Goal: Task Accomplishment & Management: Manage account settings

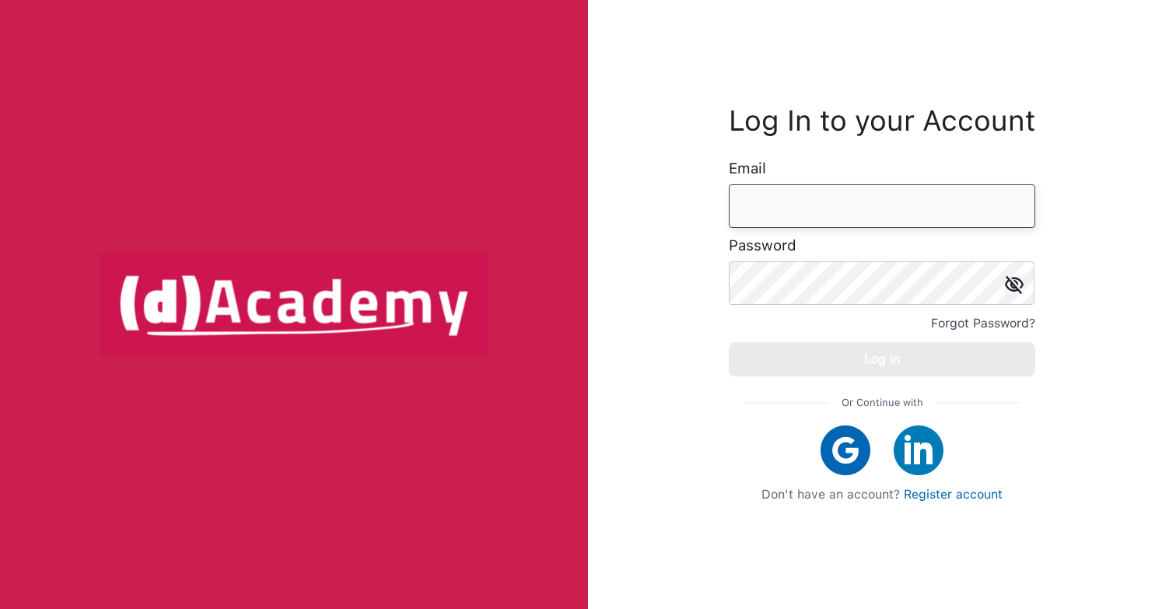
type input "**********"
click at [898, 360] on div "Log In" at bounding box center [882, 359] width 36 height 22
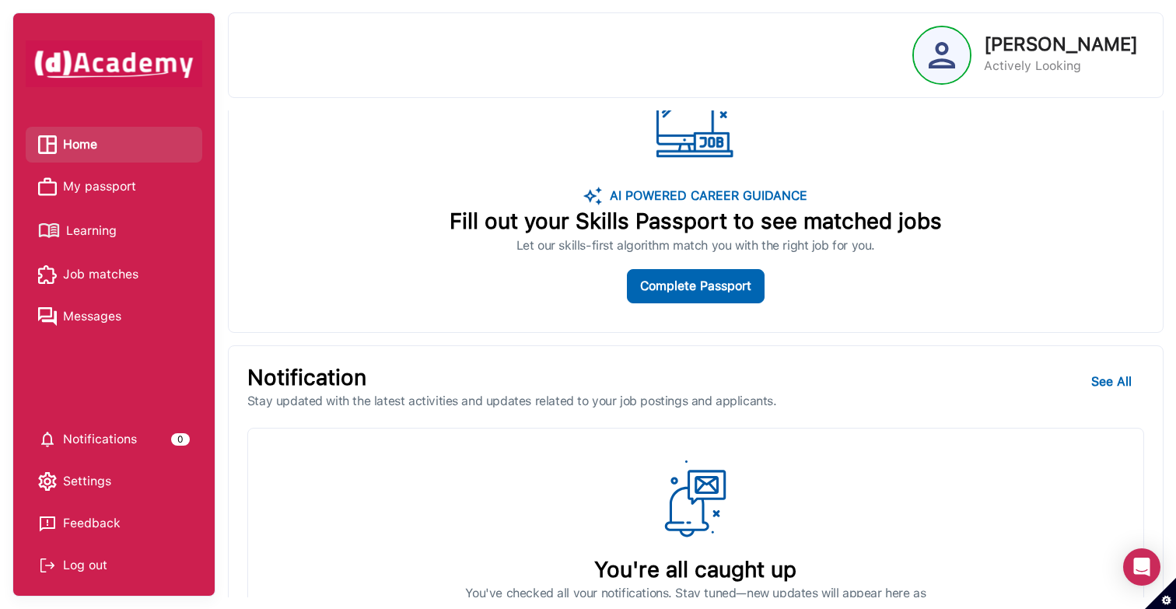
scroll to position [799, 0]
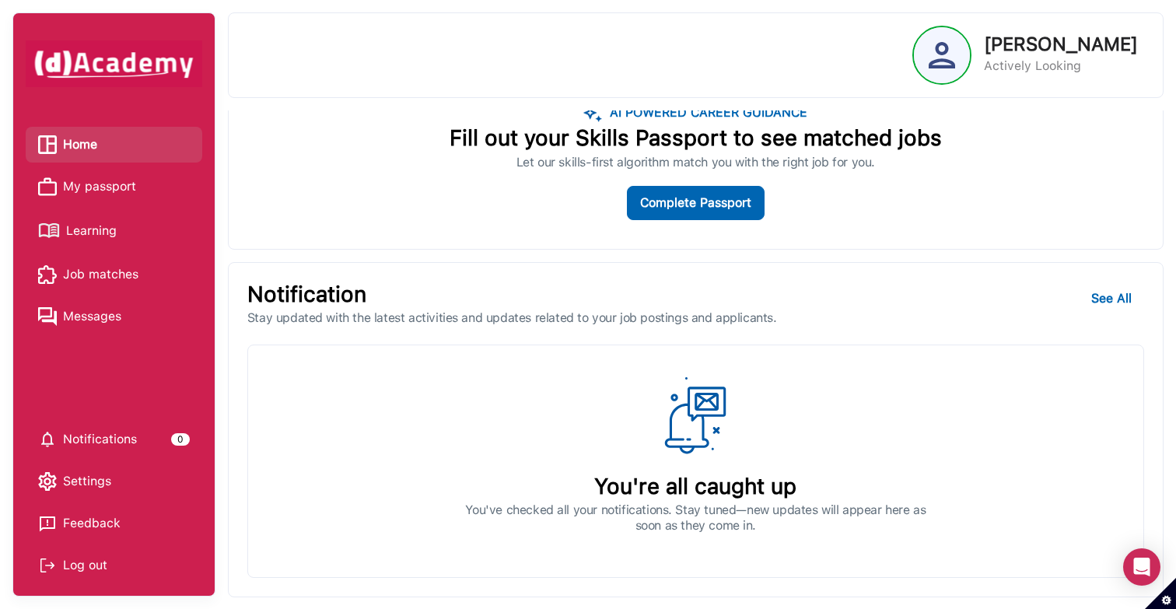
click at [120, 190] on span "My passport" at bounding box center [99, 186] width 73 height 23
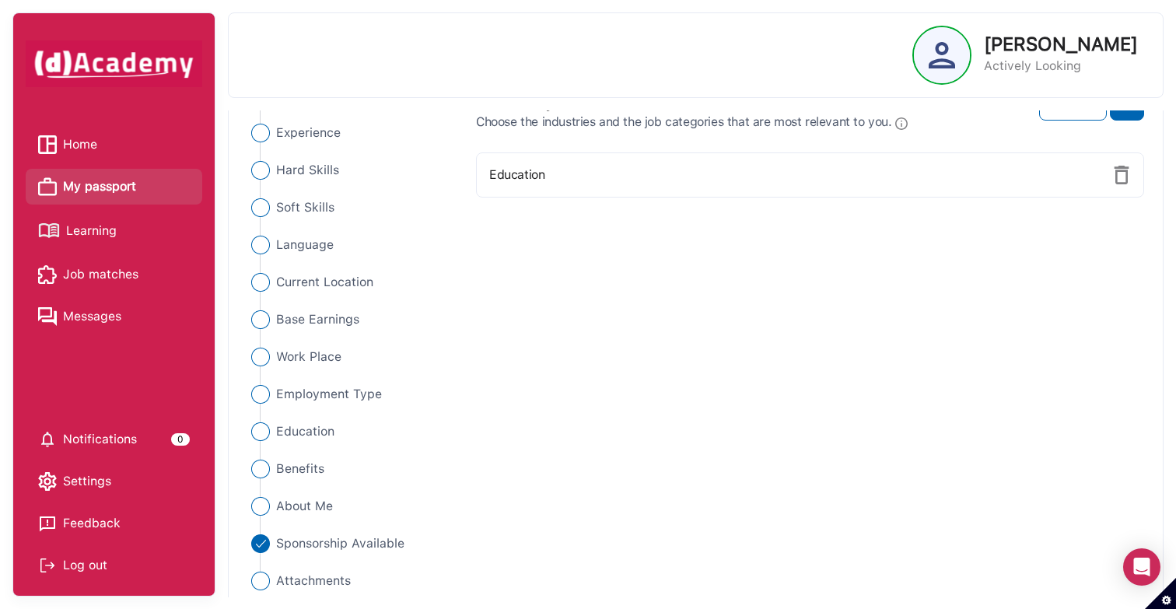
scroll to position [163, 0]
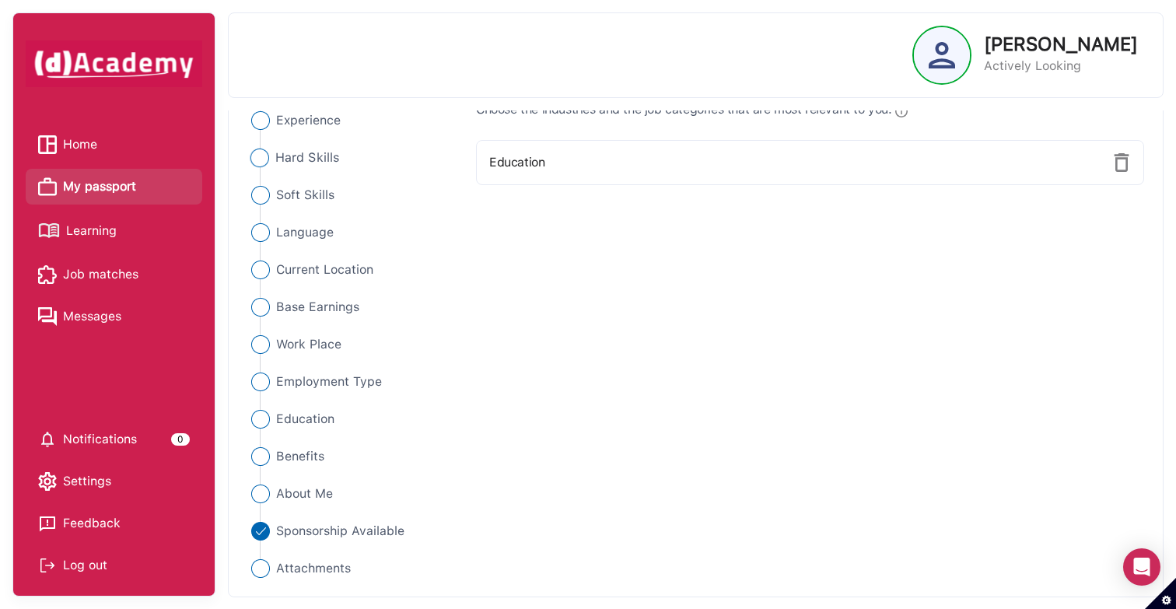
click at [305, 155] on span "Hard Skills" at bounding box center [307, 158] width 64 height 19
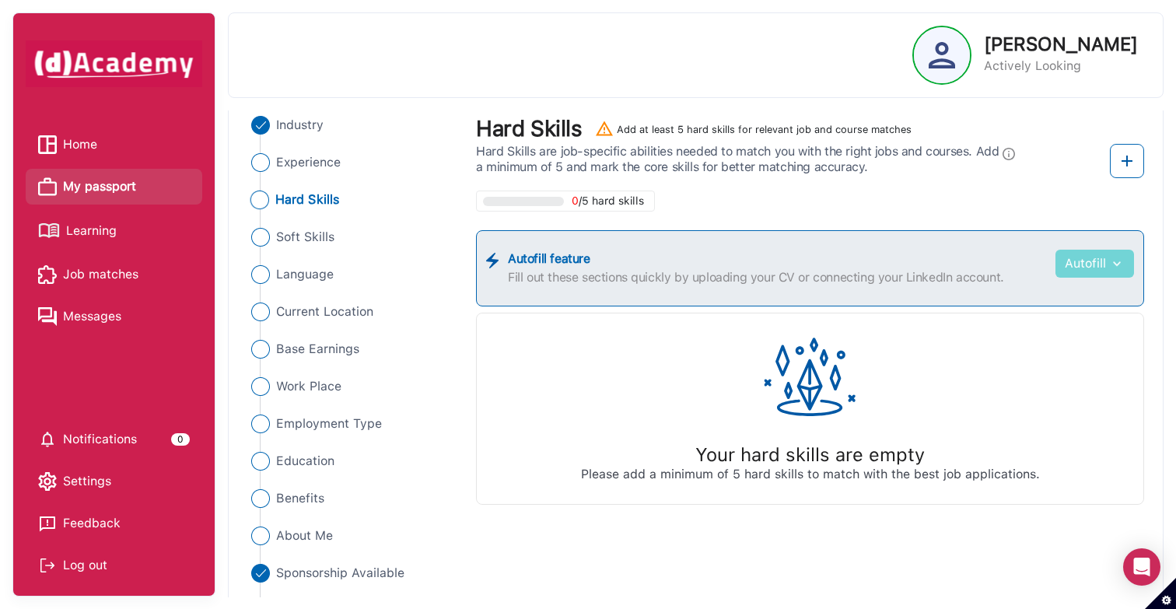
scroll to position [127, 0]
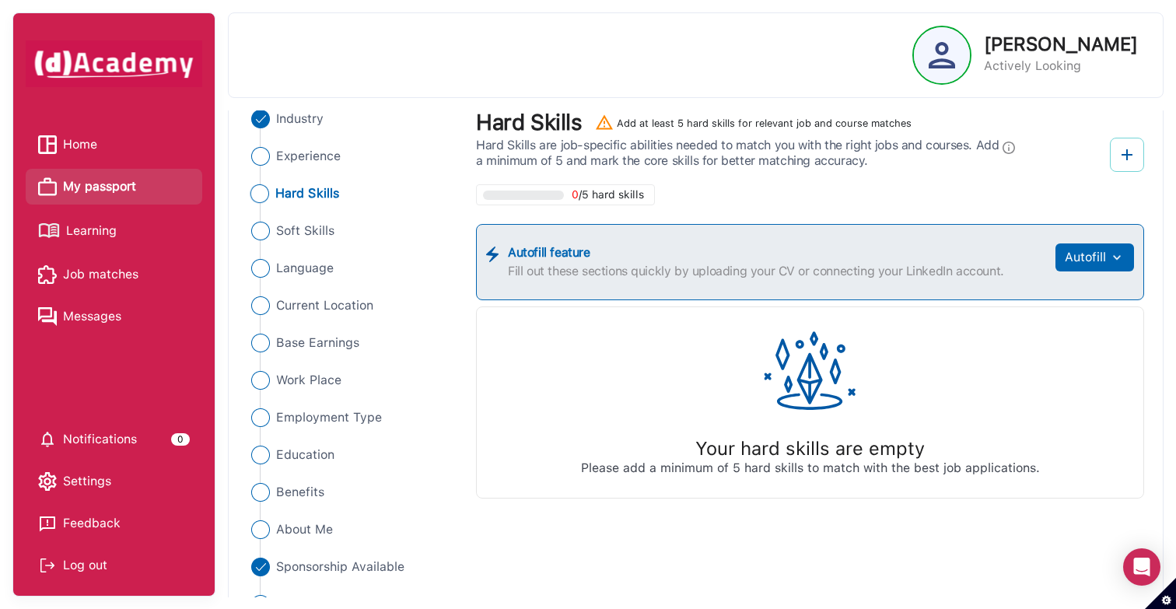
click at [1126, 160] on img at bounding box center [1126, 154] width 19 height 19
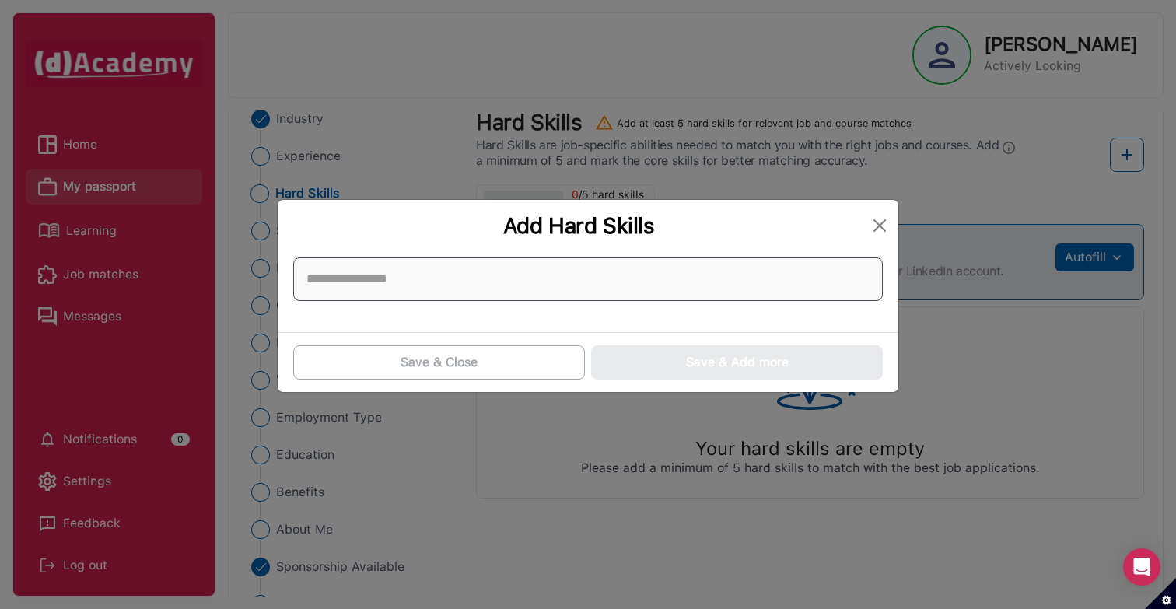
click at [600, 286] on input at bounding box center [587, 279] width 589 height 44
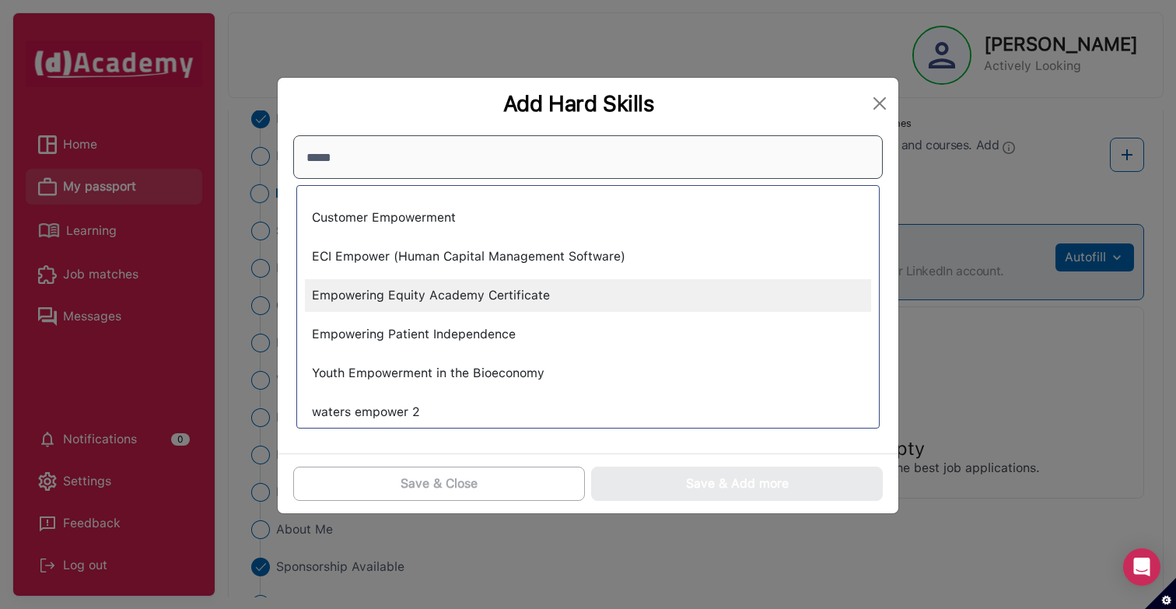
type input "*****"
click at [437, 296] on div "Empowering Equity Academy Certificate" at bounding box center [588, 295] width 566 height 33
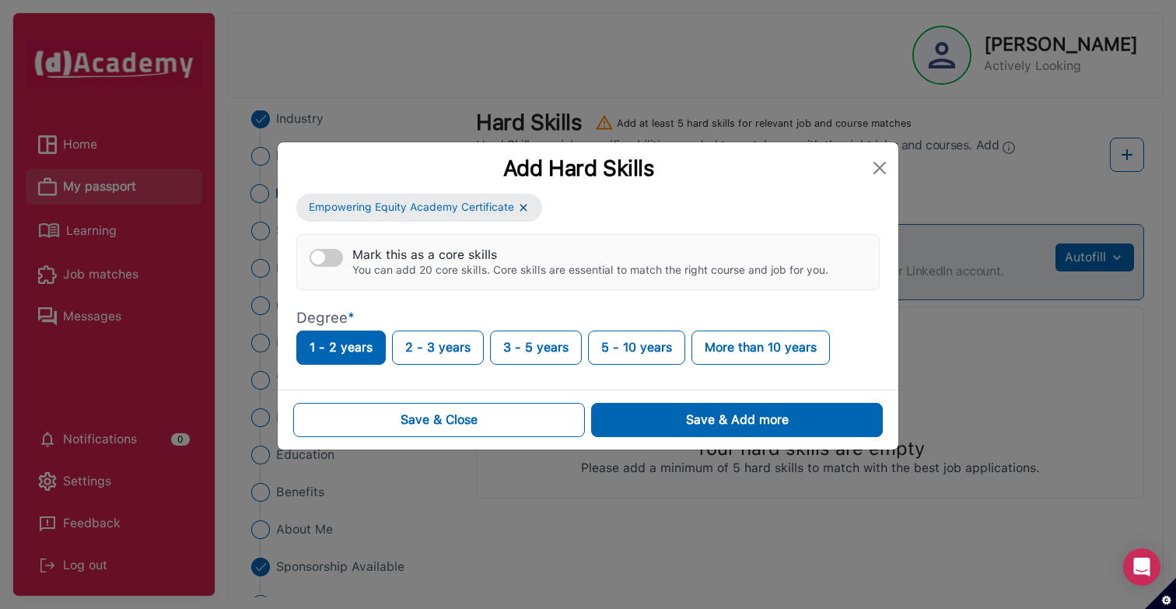
click at [327, 257] on button "Mark this as a core skills You can add 20 core skills. Core skills are essentia…" at bounding box center [325, 258] width 33 height 18
click at [882, 162] on button "Close" at bounding box center [879, 168] width 25 height 25
